Goal: Information Seeking & Learning: Find specific page/section

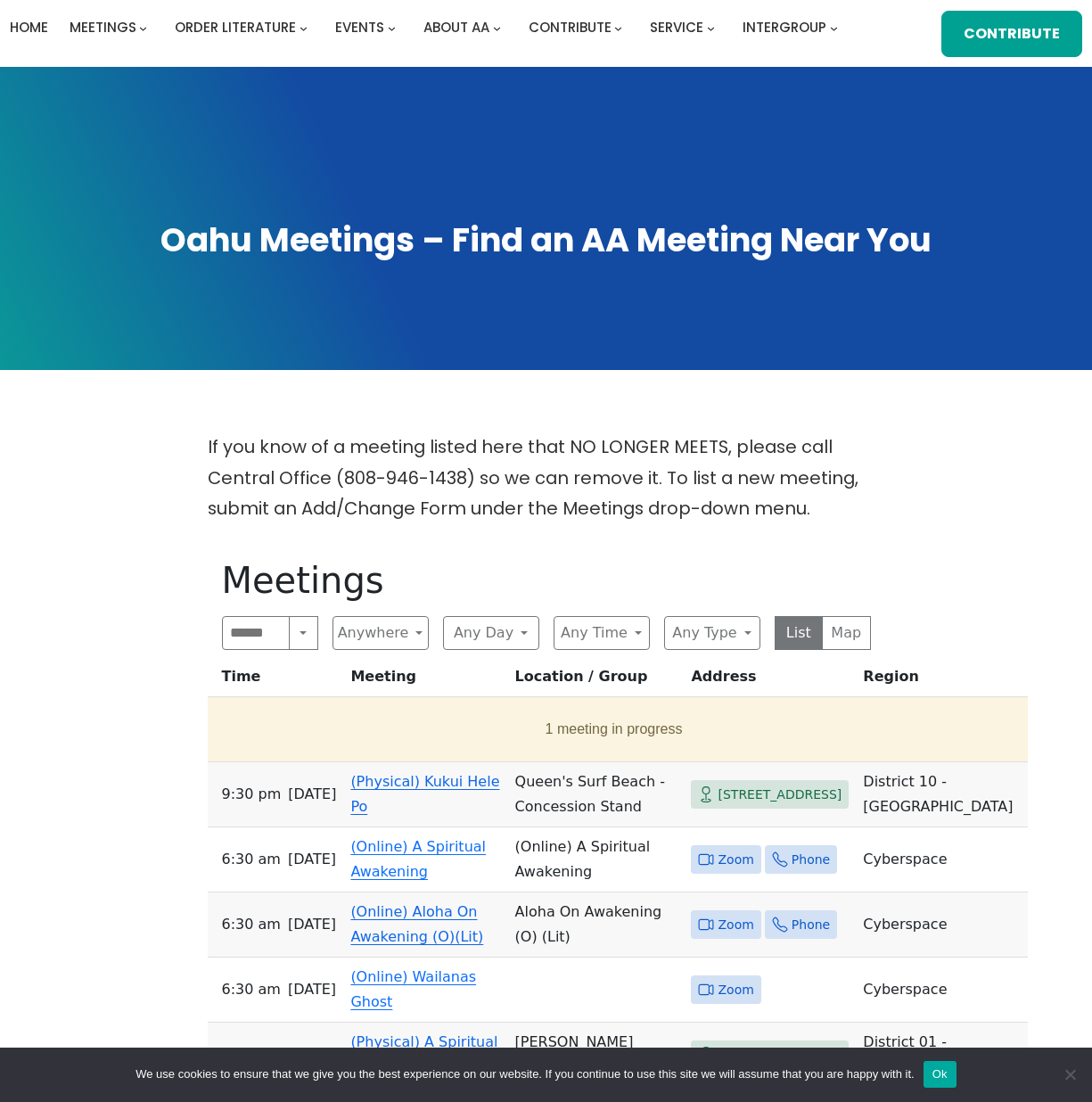
scroll to position [446, 0]
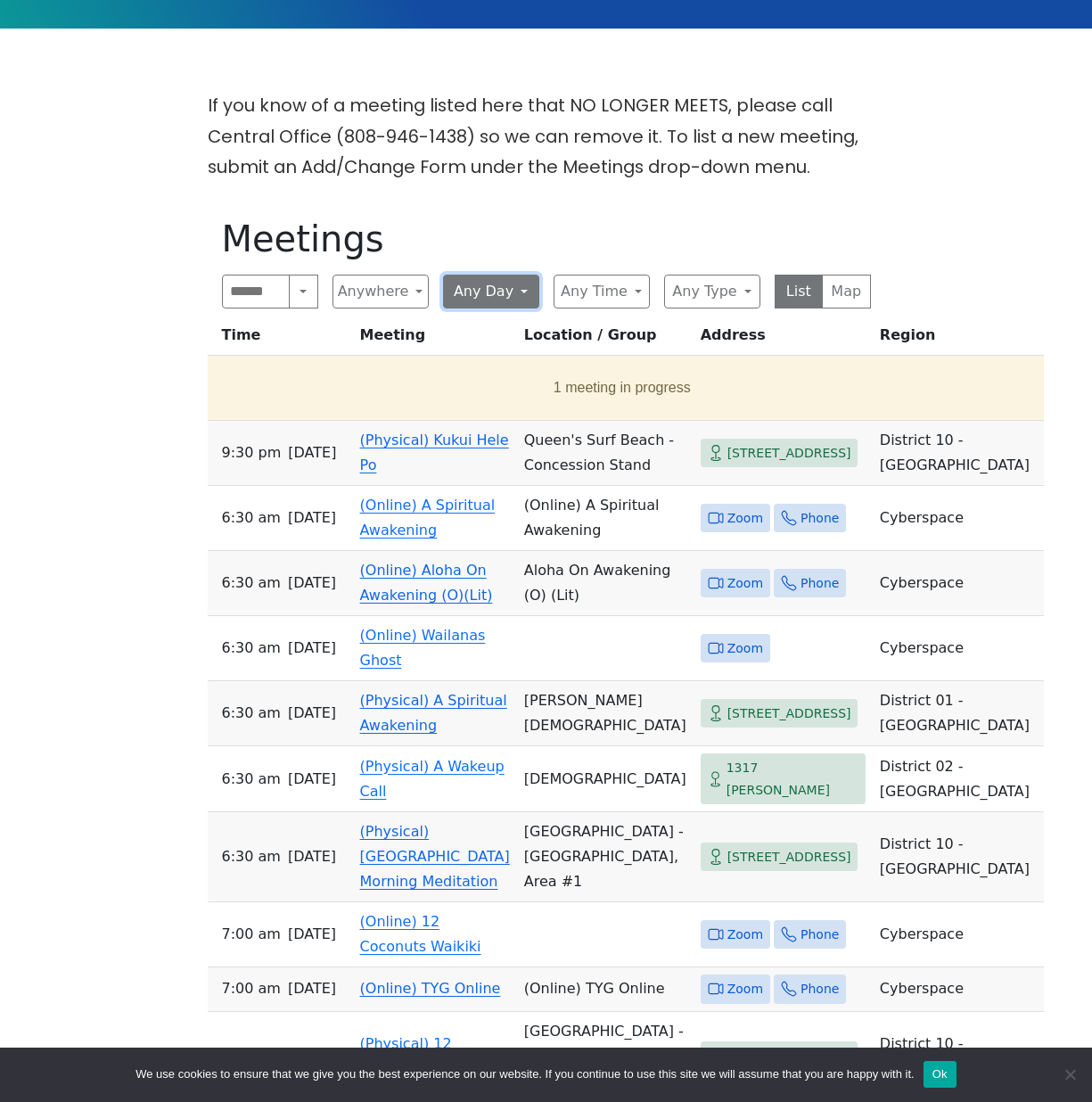
click at [478, 275] on button "Any Day" at bounding box center [491, 291] width 96 height 33
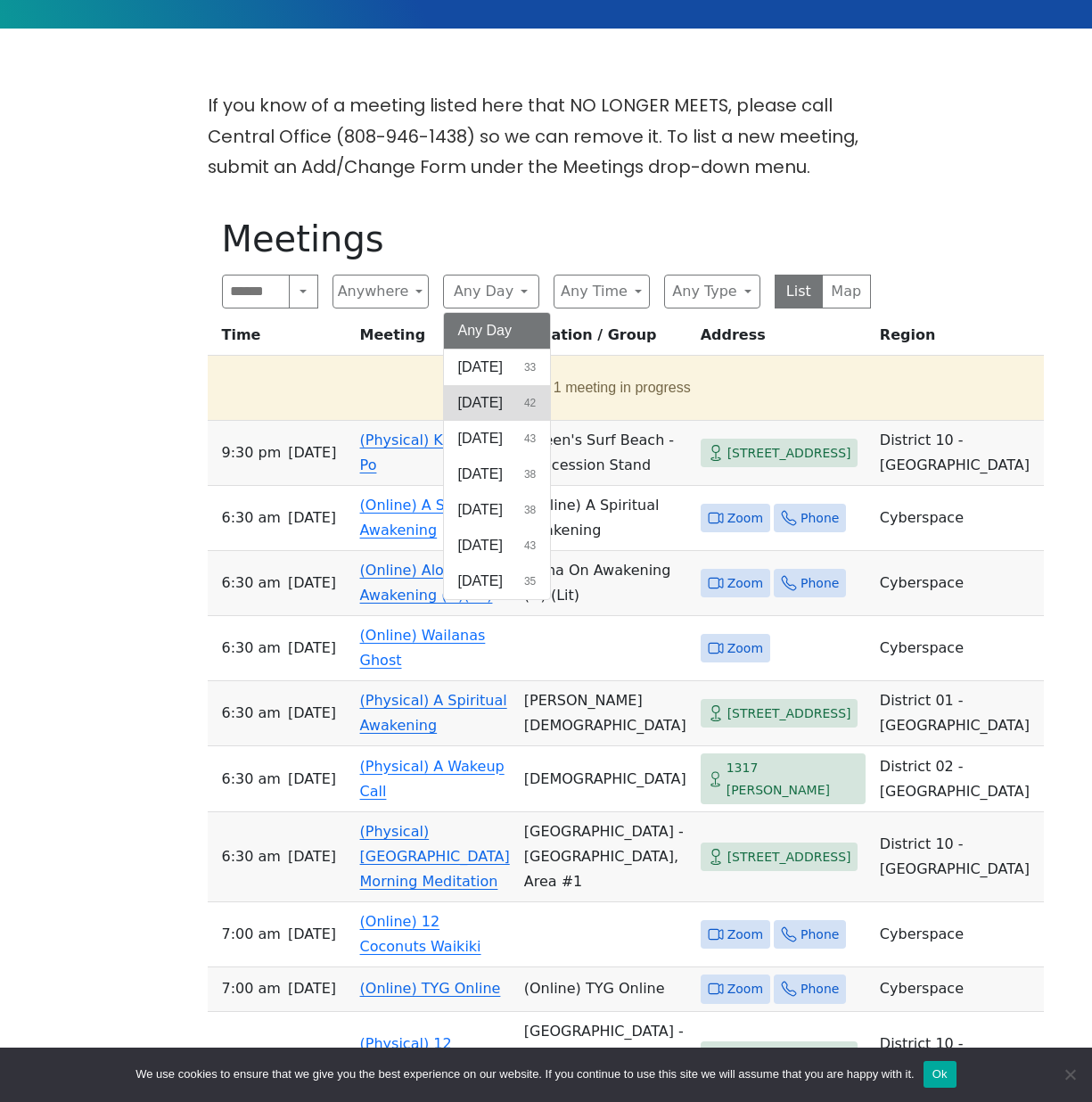
click at [467, 392] on span "[DATE]" at bounding box center [480, 403] width 44 height 22
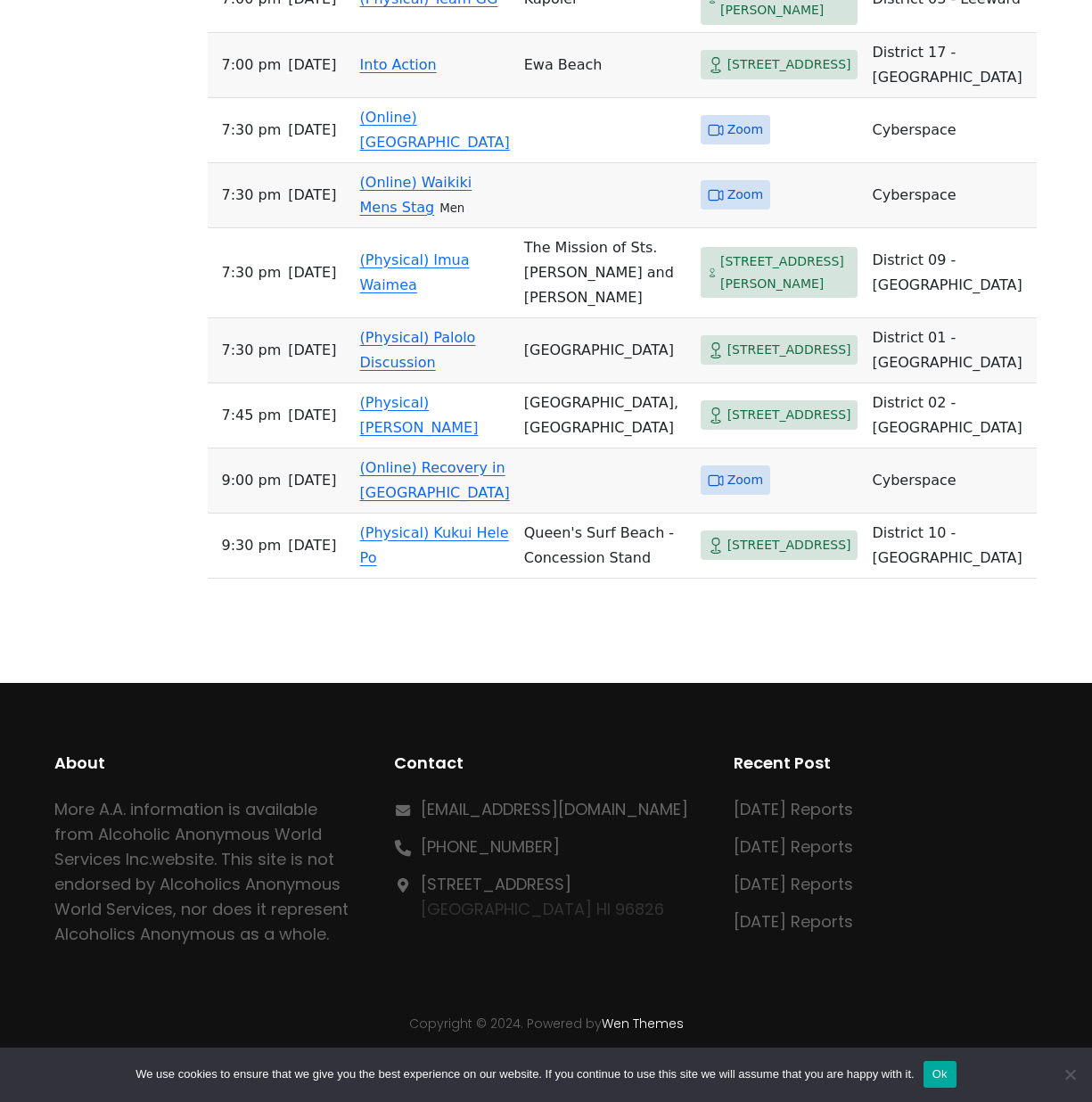
scroll to position [3483, 0]
click at [365, 524] on link "(Physical) Kukui Hele Po" at bounding box center [434, 545] width 149 height 42
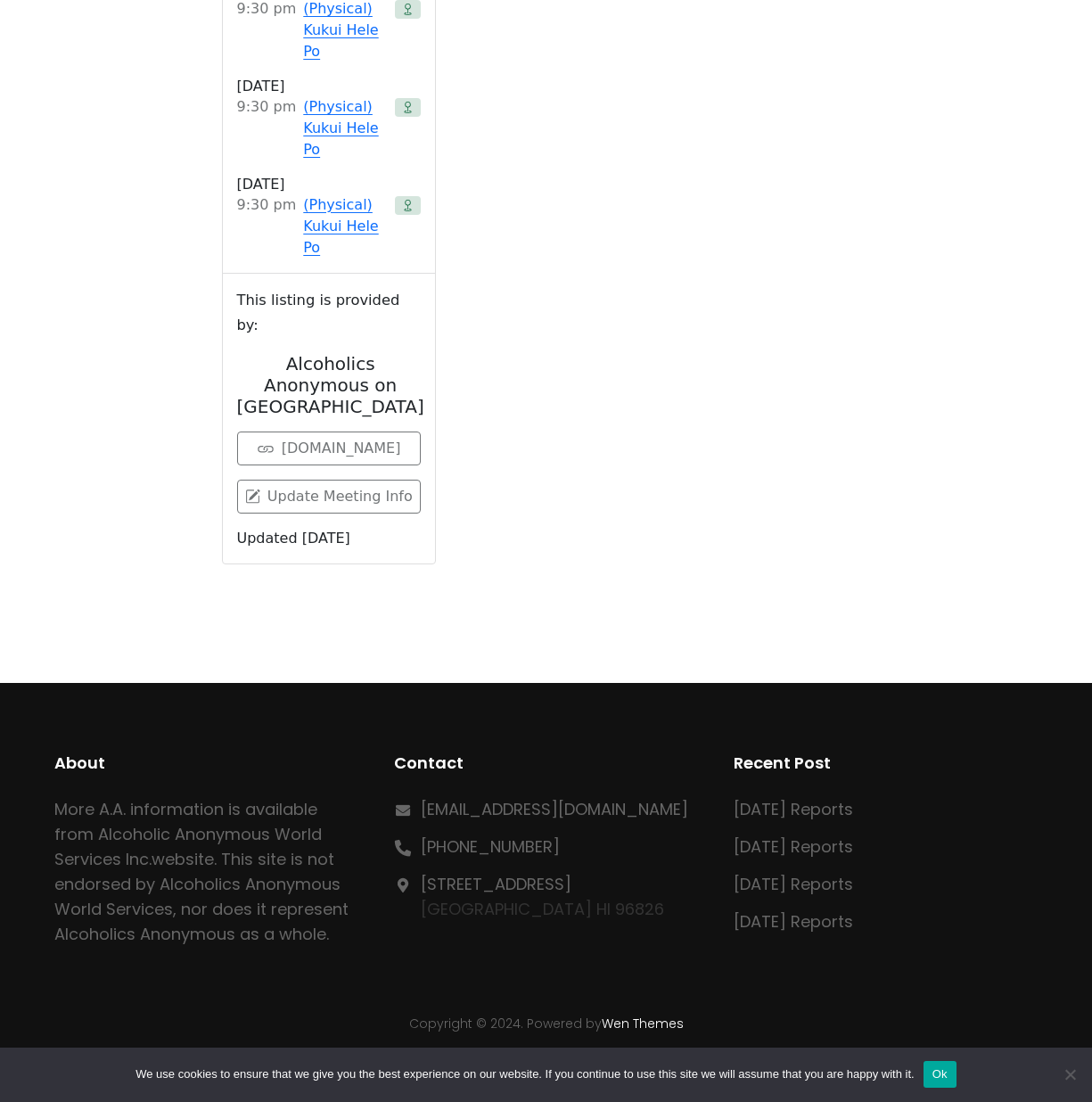
scroll to position [611, 0]
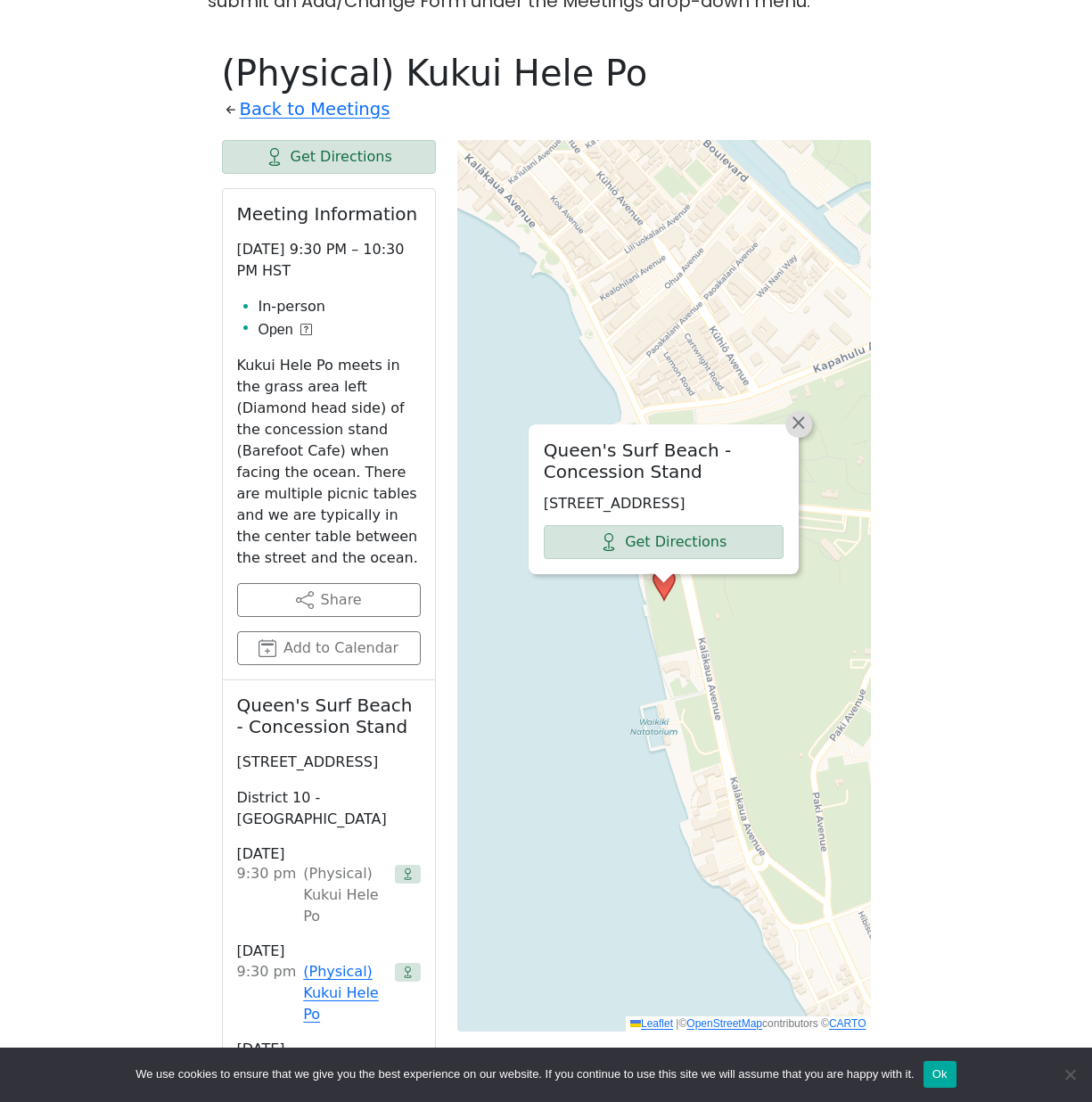
click at [798, 412] on span "×" at bounding box center [799, 423] width 18 height 22
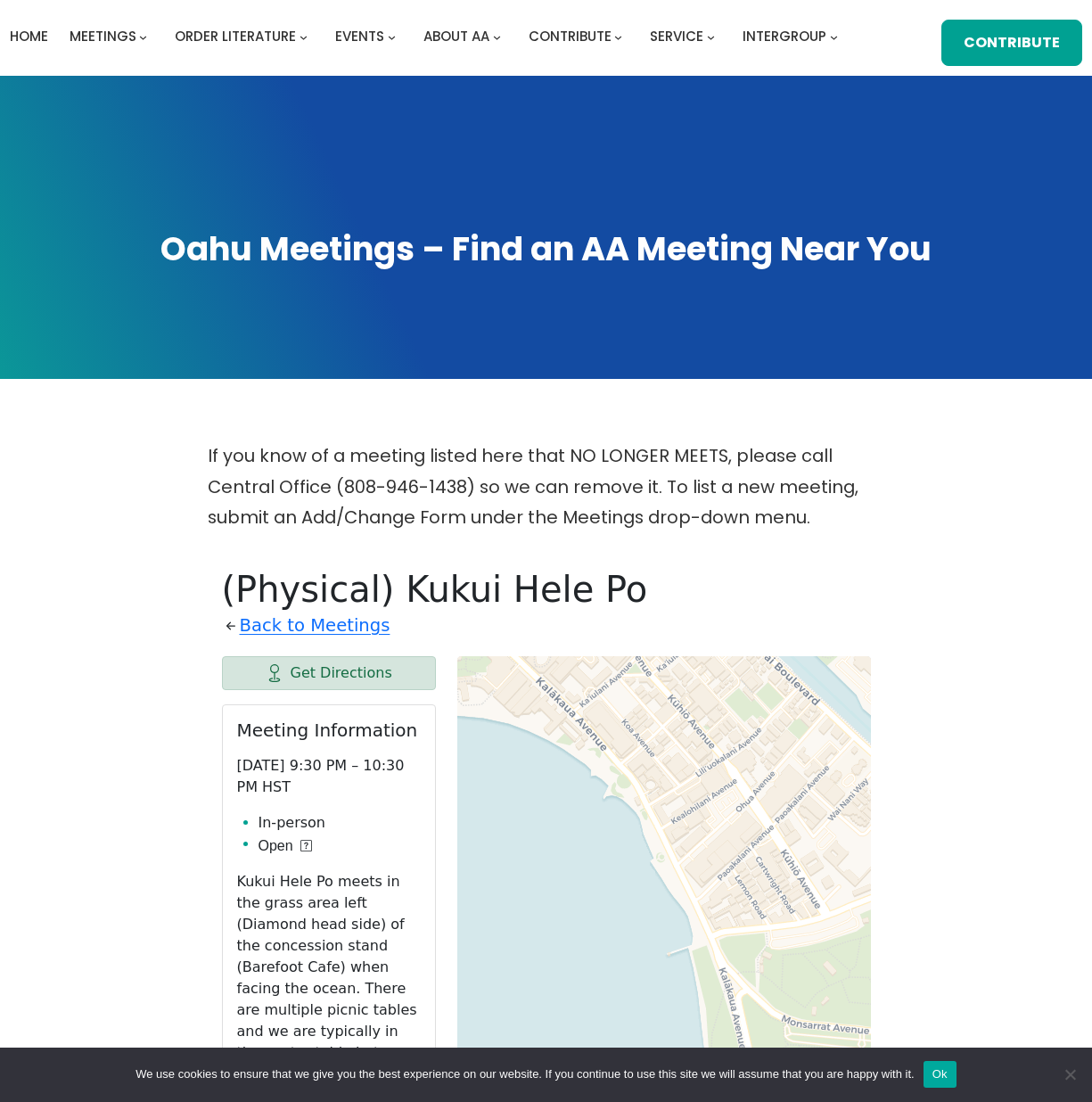
scroll to position [0, 0]
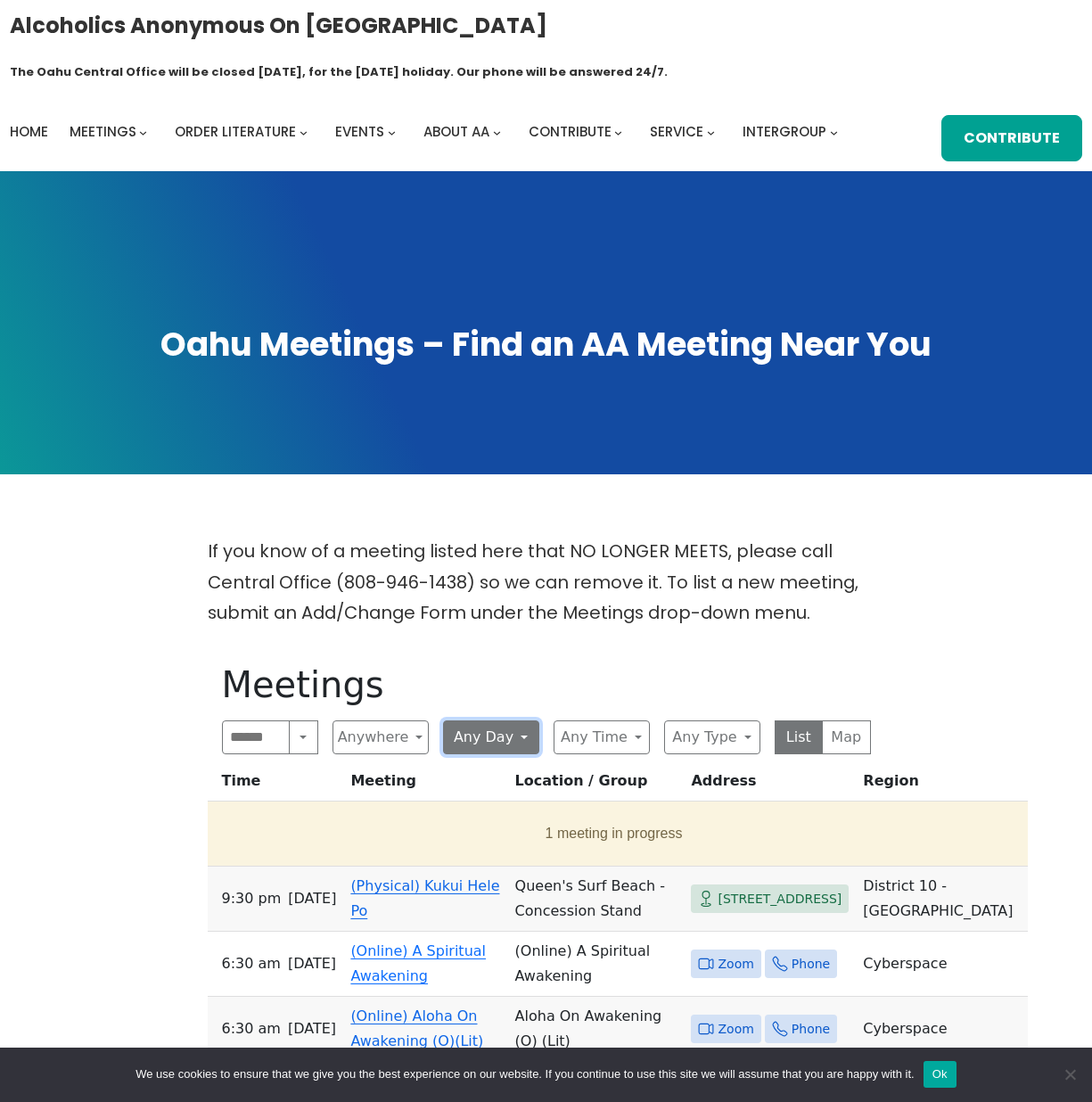
click at [503, 721] on button "Any Day" at bounding box center [491, 737] width 96 height 33
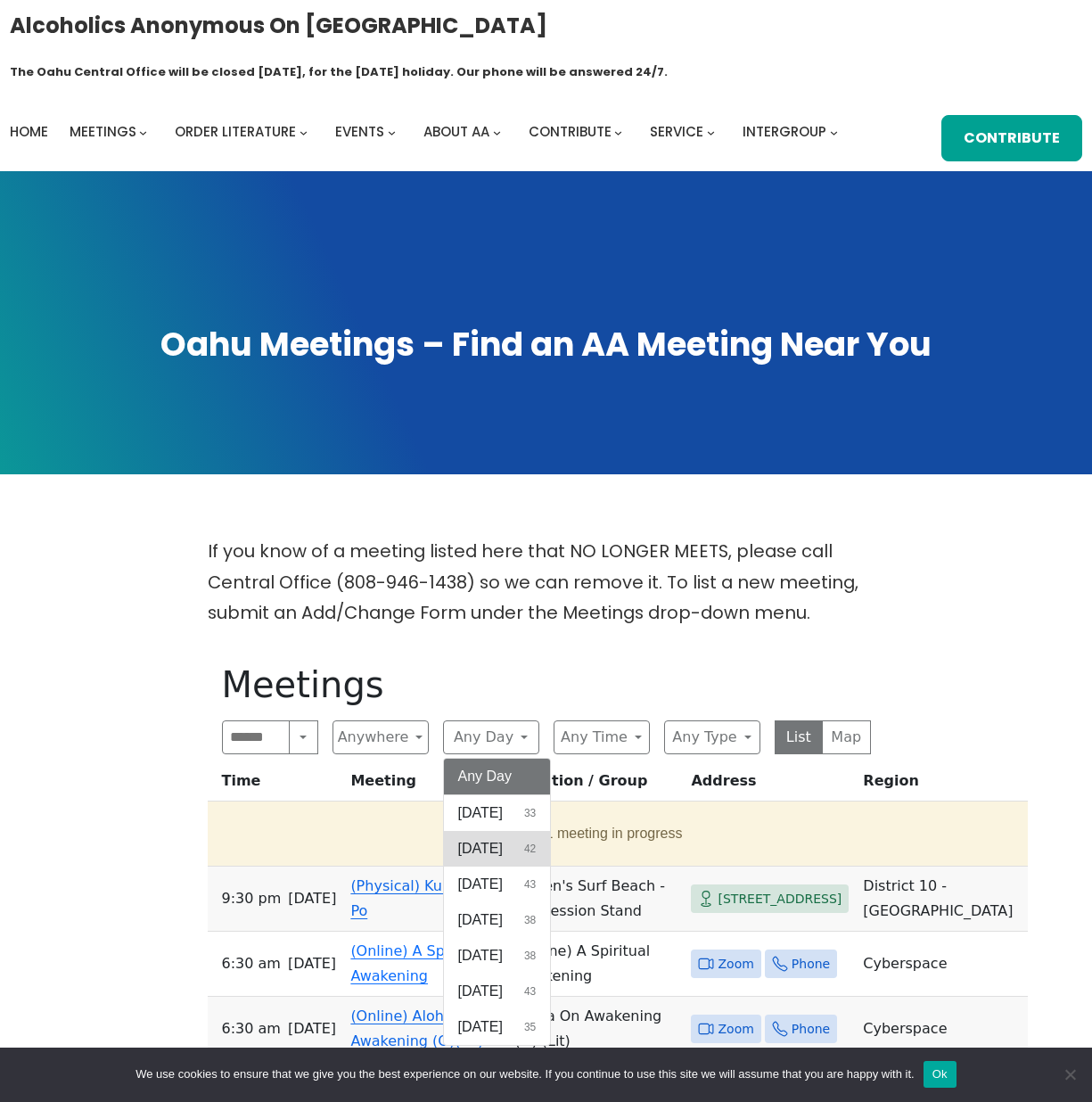
click at [485, 838] on span "[DATE]" at bounding box center [480, 849] width 44 height 22
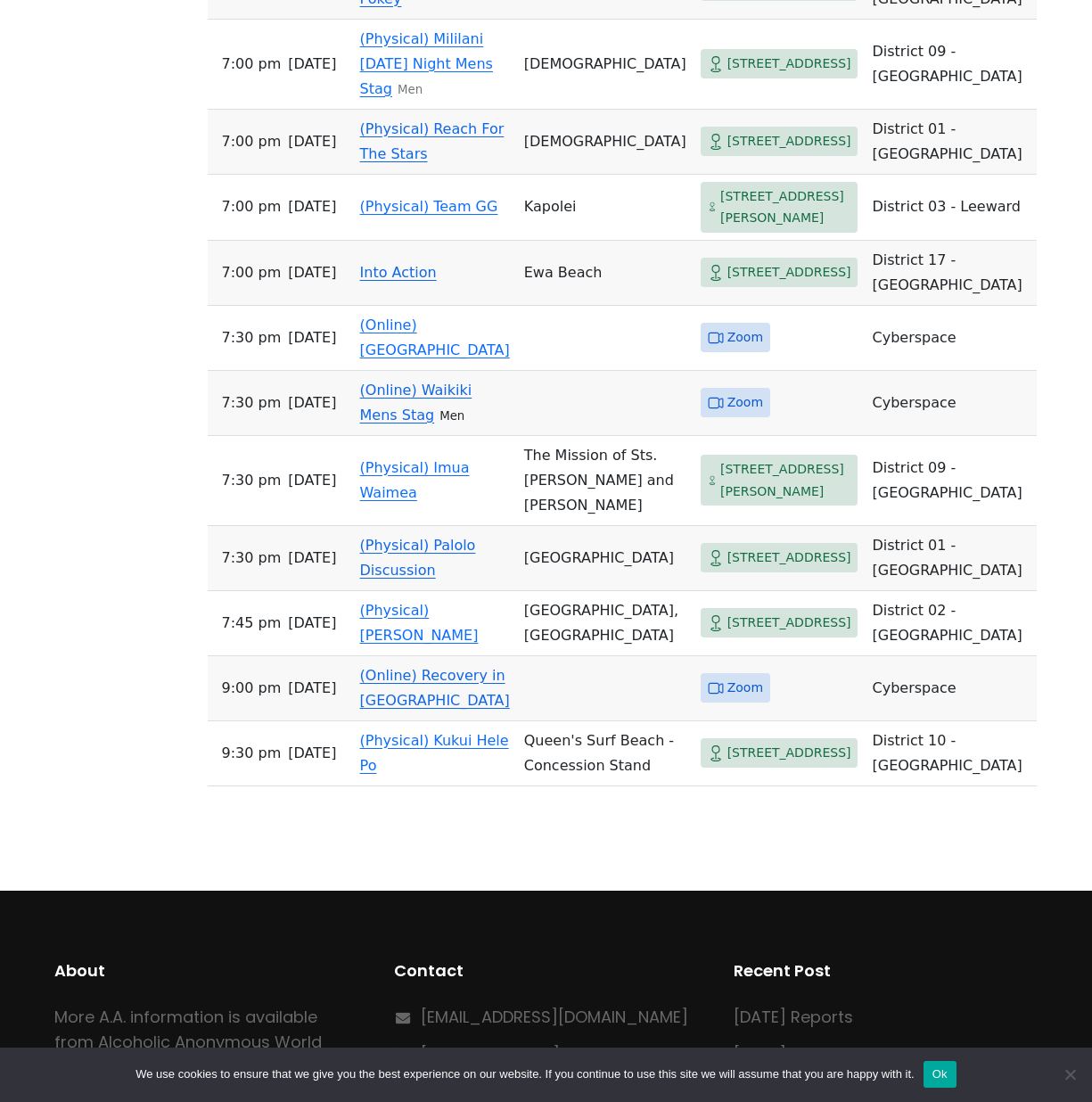
scroll to position [3483, 0]
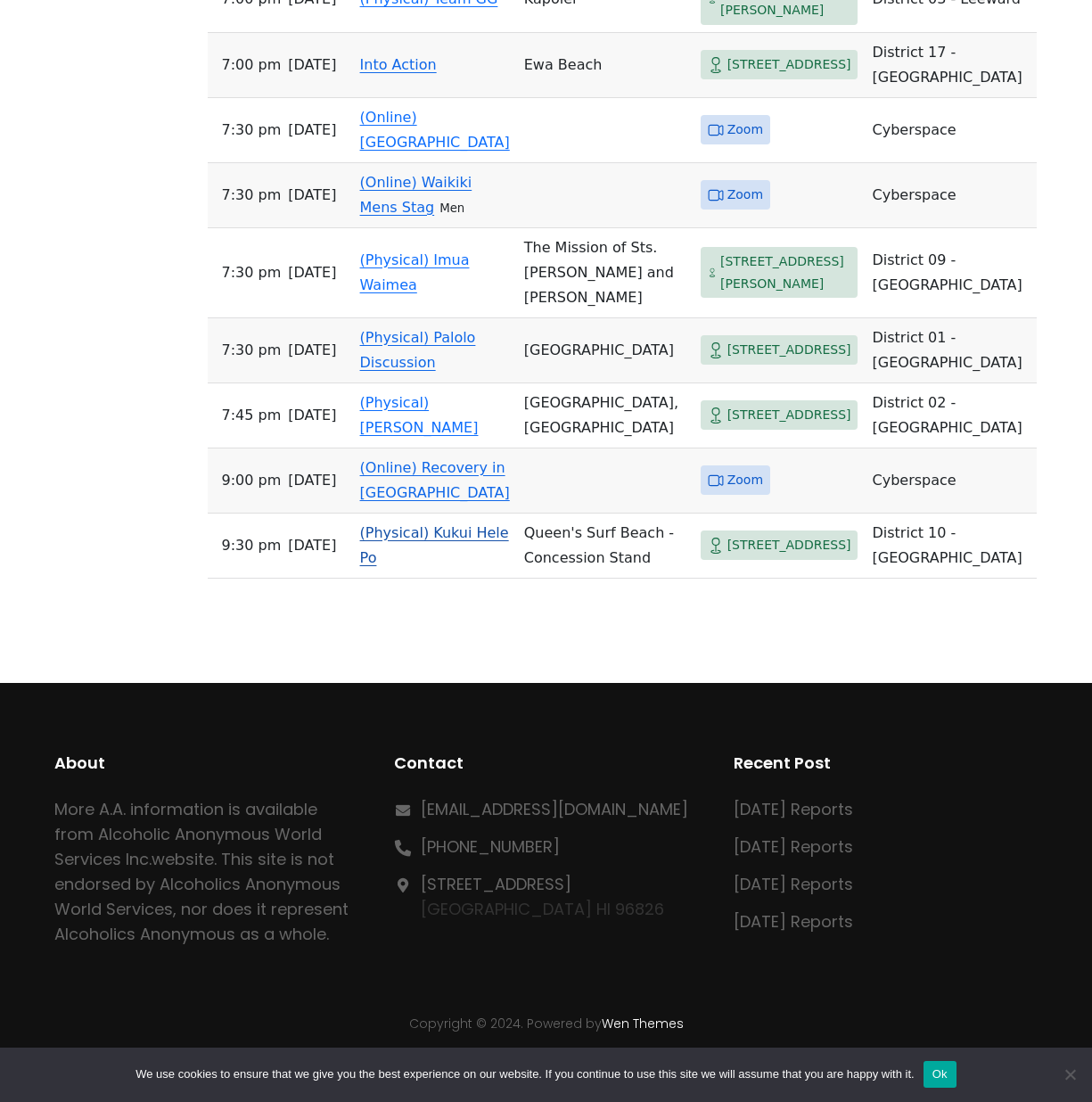
click at [412, 524] on link "(Physical) Kukui Hele Po" at bounding box center [434, 545] width 149 height 42
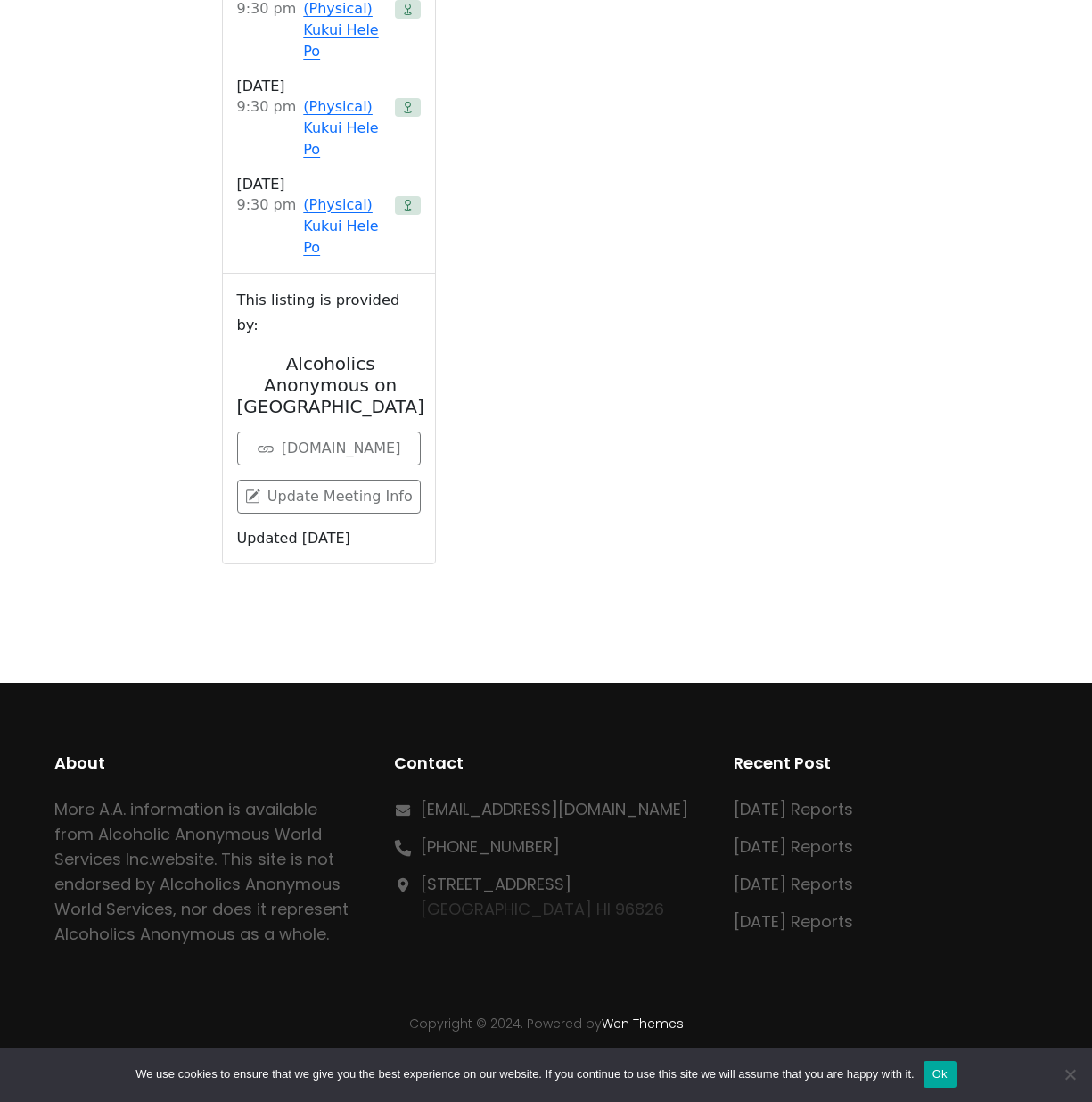
scroll to position [611, 0]
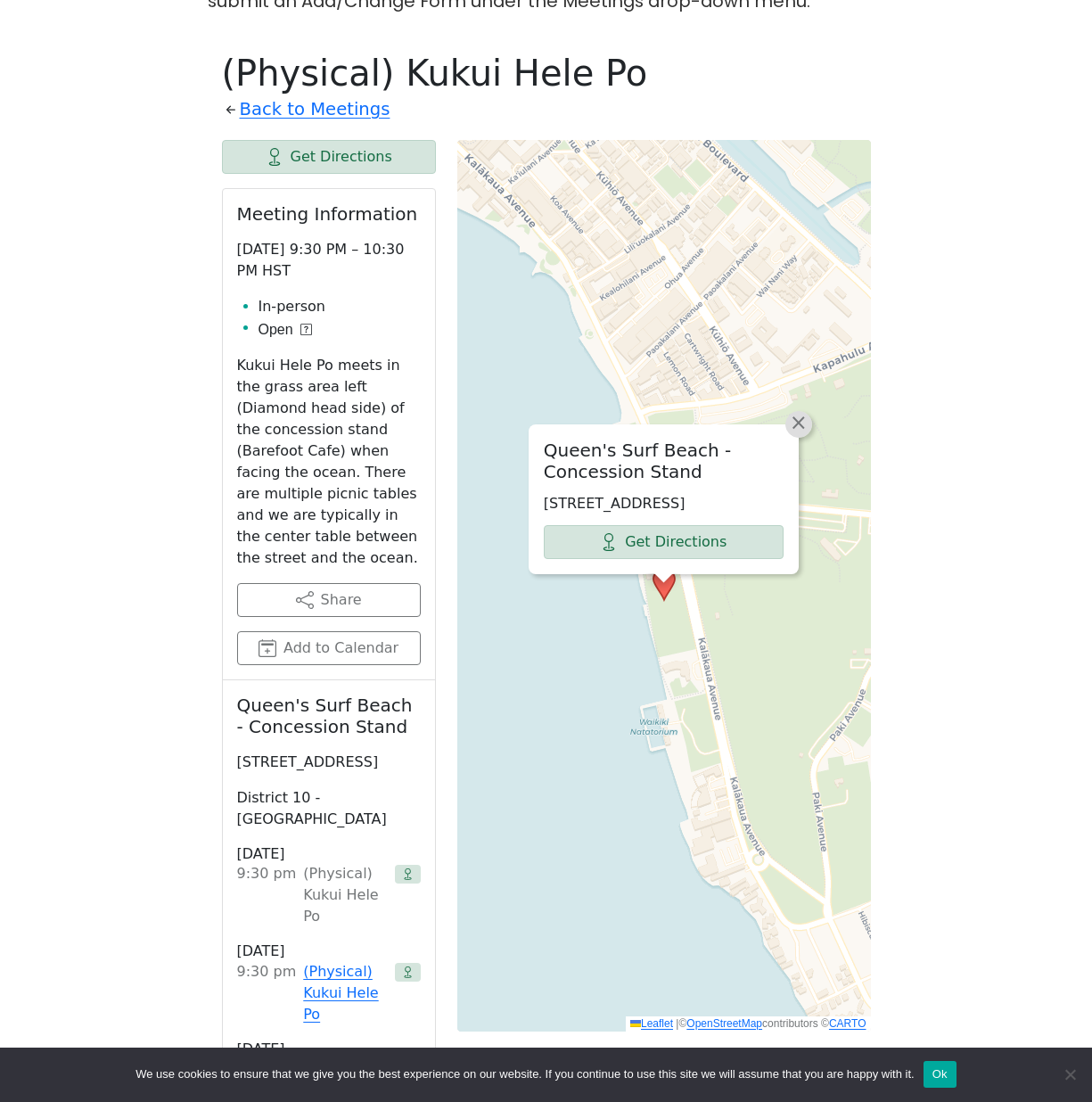
click at [800, 412] on span "×" at bounding box center [799, 423] width 18 height 22
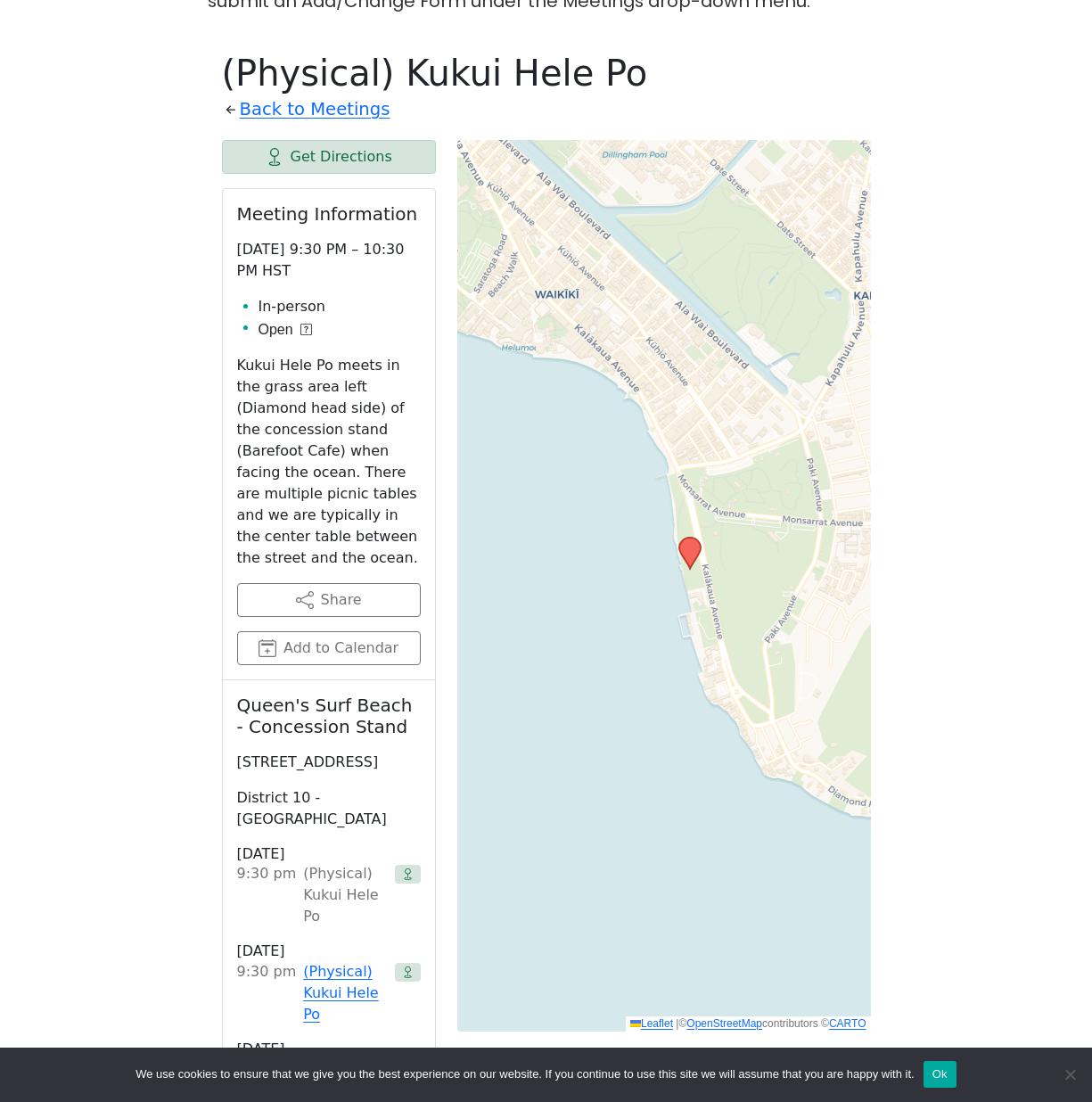
drag, startPoint x: 635, startPoint y: 438, endPoint x: 674, endPoint y: 440, distance: 39.1
click at [674, 440] on div "Leaflet | © OpenStreetMap contributors © CARTO" at bounding box center [664, 586] width 414 height 891
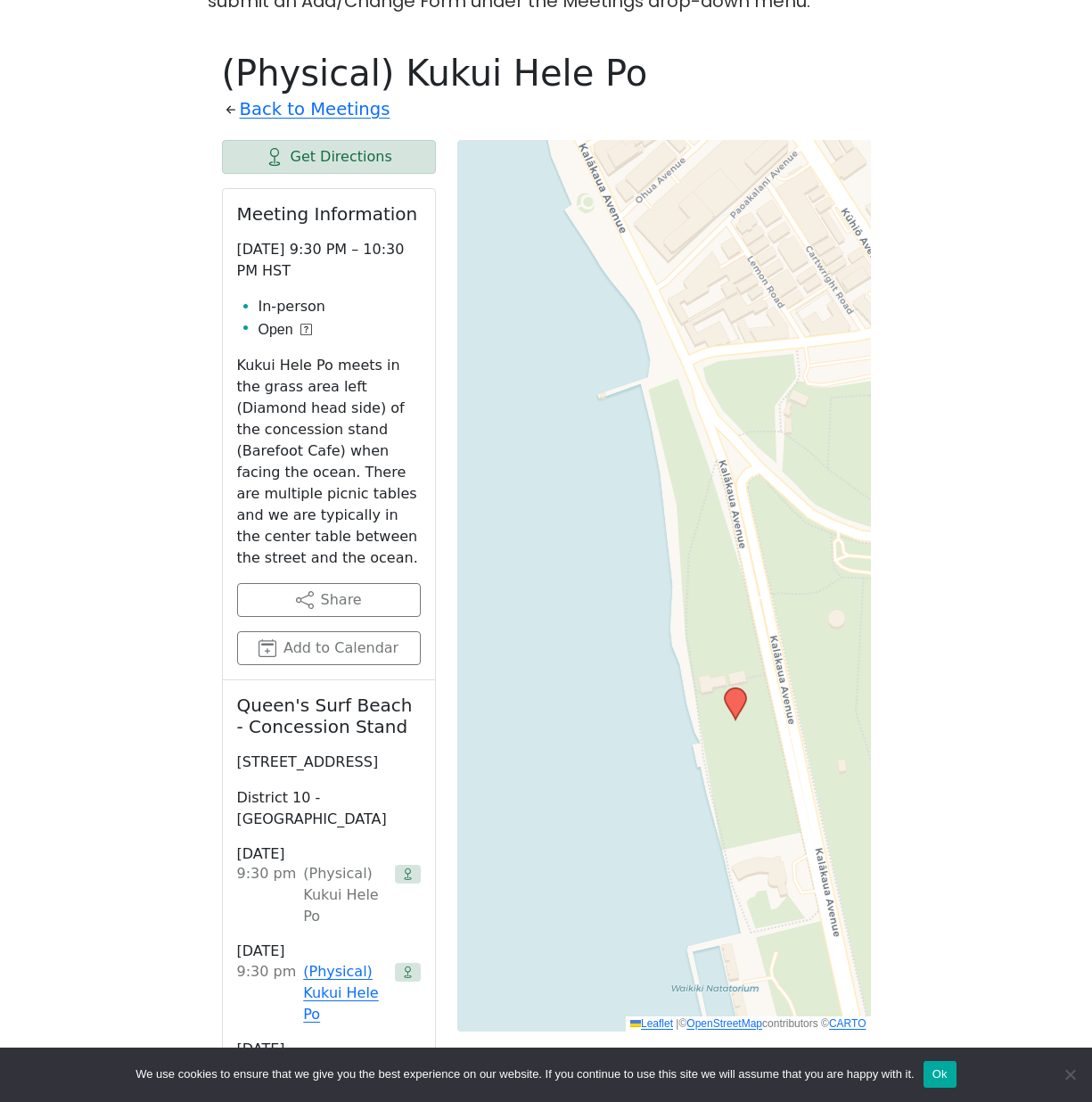
drag, startPoint x: 683, startPoint y: 563, endPoint x: 690, endPoint y: 519, distance: 44.6
click at [690, 519] on div "Leaflet | © OpenStreetMap contributors © CARTO" at bounding box center [664, 586] width 414 height 891
